Goal: Find specific page/section: Find specific page/section

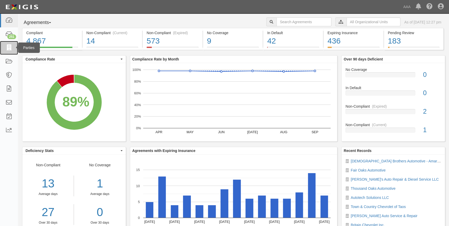
click at [9, 49] on icon at bounding box center [8, 48] width 7 height 6
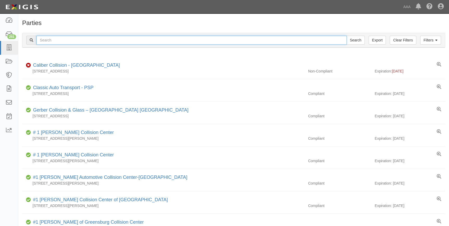
click at [72, 39] on input "text" at bounding box center [191, 40] width 311 height 9
type input "21074"
click at [347, 36] on input "Search" at bounding box center [356, 40] width 18 height 9
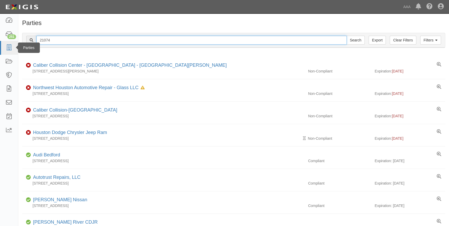
drag, startPoint x: 54, startPoint y: 39, endPoint x: 14, endPoint y: 45, distance: 40.5
type input "2"
type input "5090"
click at [347, 36] on input "Search" at bounding box center [356, 40] width 18 height 9
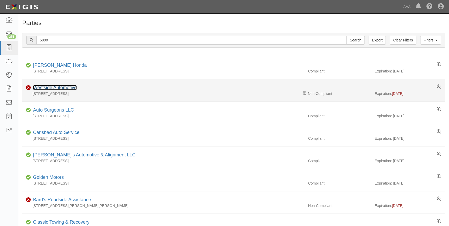
click at [60, 88] on link "Westside Automotive" at bounding box center [55, 87] width 44 height 5
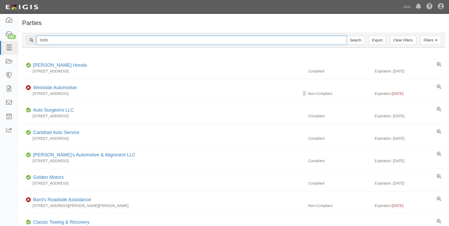
drag, startPoint x: 79, startPoint y: 43, endPoint x: 25, endPoint y: 44, distance: 53.9
click at [25, 44] on div "Filters Clear Filters Export 5090 Search Filters" at bounding box center [233, 40] width 423 height 14
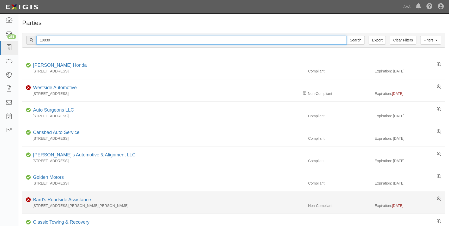
type input "19830"
click at [347, 36] on input "Search" at bounding box center [356, 40] width 18 height 9
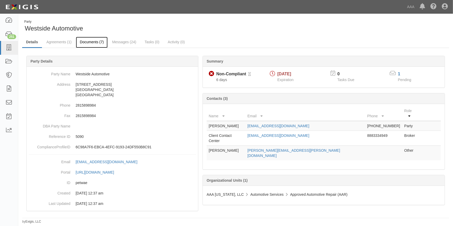
click at [98, 43] on link "Documents (7)" at bounding box center [92, 42] width 32 height 11
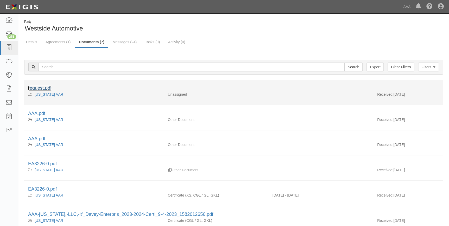
click at [43, 87] on link "request.pdf" at bounding box center [39, 87] width 23 height 5
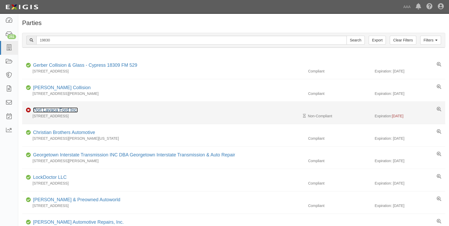
click at [52, 111] on link "Port Lavaca Ford Inc." at bounding box center [55, 109] width 45 height 5
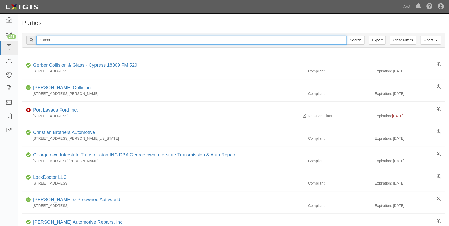
drag, startPoint x: 53, startPoint y: 41, endPoint x: 102, endPoint y: 90, distance: 69.5
click at [32, 43] on div "19830 Search" at bounding box center [195, 40] width 339 height 9
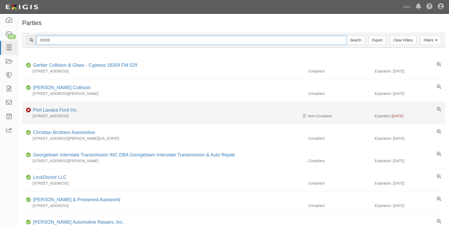
type input "20658"
click at [347, 36] on input "Search" at bounding box center [356, 40] width 18 height 9
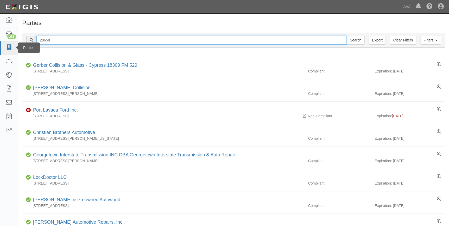
drag, startPoint x: 52, startPoint y: 41, endPoint x: 16, endPoint y: 51, distance: 36.7
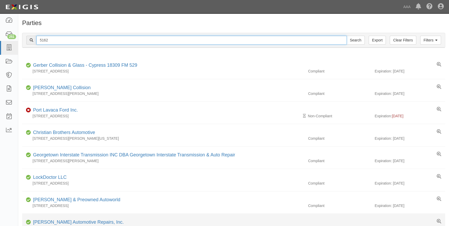
type input "5162"
click at [347, 36] on input "Search" at bounding box center [356, 40] width 18 height 9
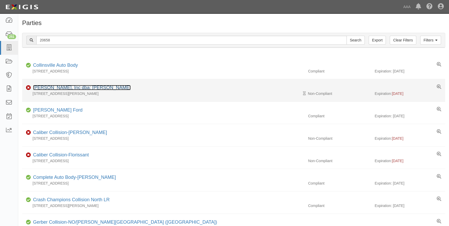
click at [78, 86] on link "Killebrew, Inc dba: Victoria Dodge" at bounding box center [82, 87] width 98 height 5
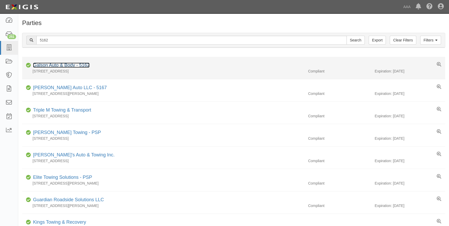
click at [46, 65] on link "Galson Auto & Body - 5162" at bounding box center [61, 65] width 57 height 5
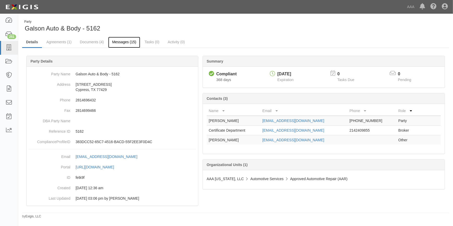
click at [121, 41] on link "Messages (15)" at bounding box center [124, 42] width 32 height 11
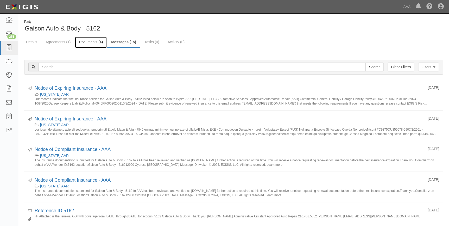
click at [82, 44] on link "Documents (4)" at bounding box center [91, 42] width 32 height 11
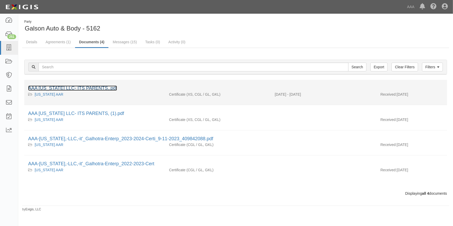
click at [83, 86] on link "AAA [US_STATE] LLC- ITS PARENTS,.pdf" at bounding box center [72, 87] width 89 height 5
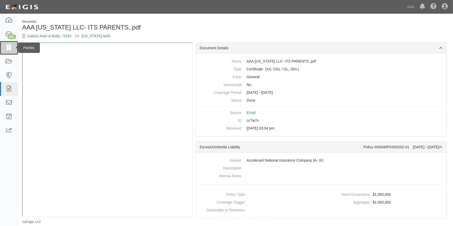
click at [10, 48] on icon at bounding box center [8, 48] width 7 height 6
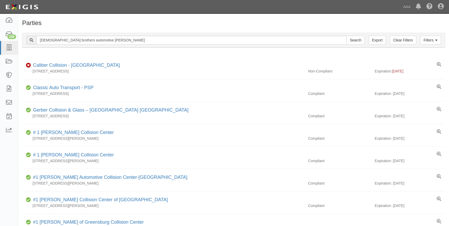
type input "Christian brothers automotive mckinney"
click at [347, 36] on input "Search" at bounding box center [356, 40] width 18 height 9
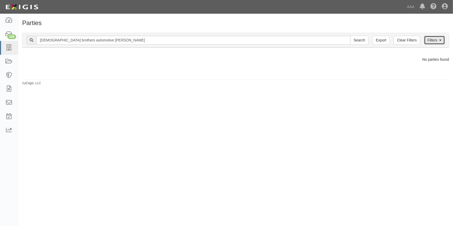
click at [434, 41] on link "Filters" at bounding box center [434, 40] width 21 height 9
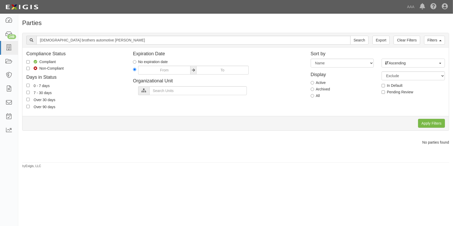
click at [322, 88] on label "Archived" at bounding box center [320, 89] width 19 height 5
click at [314, 88] on input "Archived" at bounding box center [312, 89] width 3 height 3
radio input "true"
click at [438, 125] on input "Apply Filters" at bounding box center [431, 123] width 27 height 9
